Goal: Go to known website: Access a specific website the user already knows

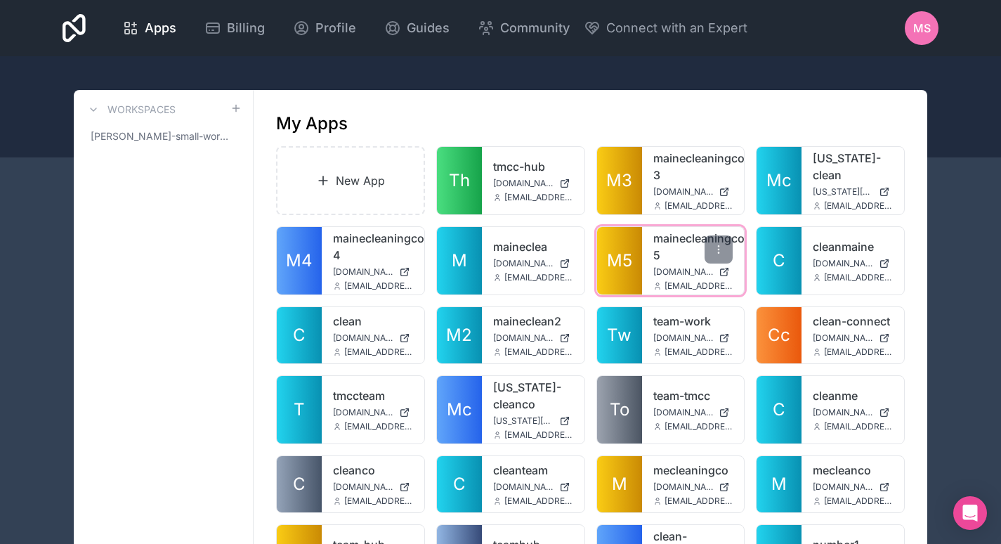
scroll to position [103, 0]
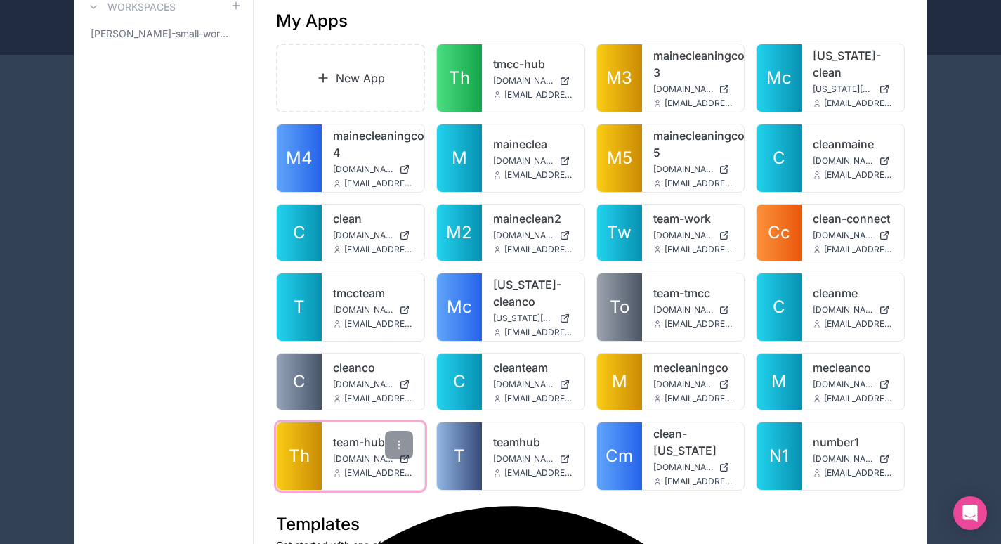
click at [341, 433] on link "team-hub" at bounding box center [373, 441] width 80 height 17
